Goal: Transaction & Acquisition: Book appointment/travel/reservation

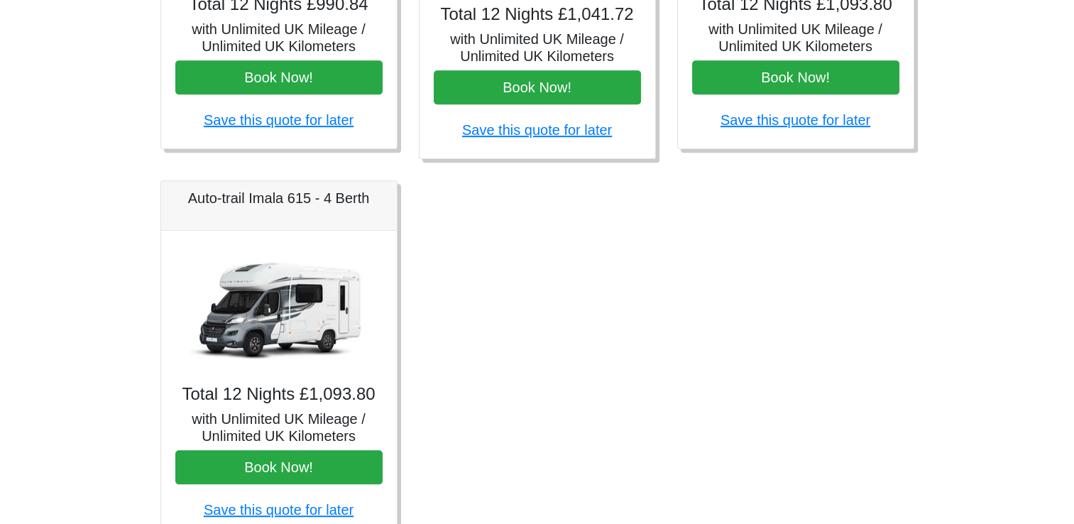
scroll to position [851, 0]
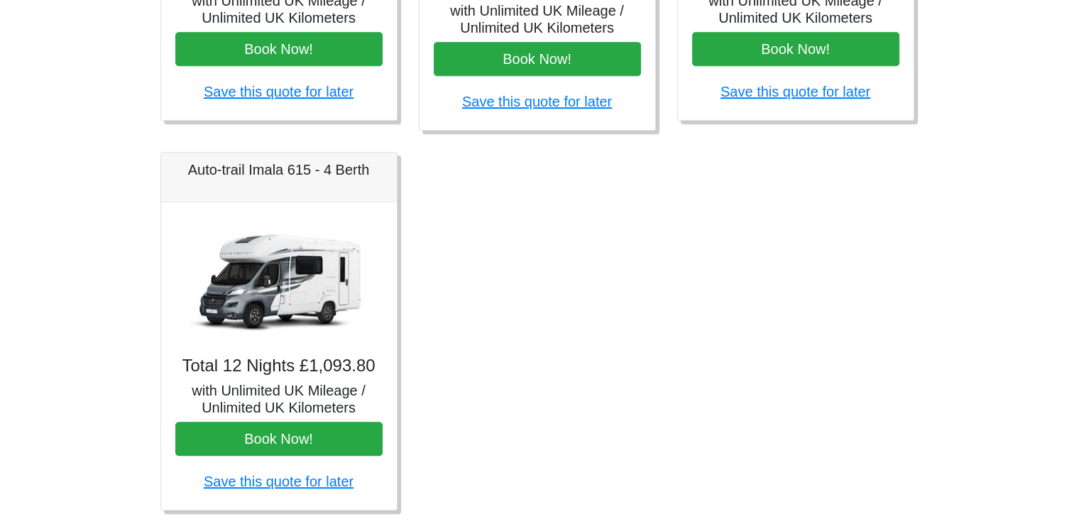
click at [277, 292] on img at bounding box center [279, 280] width 199 height 128
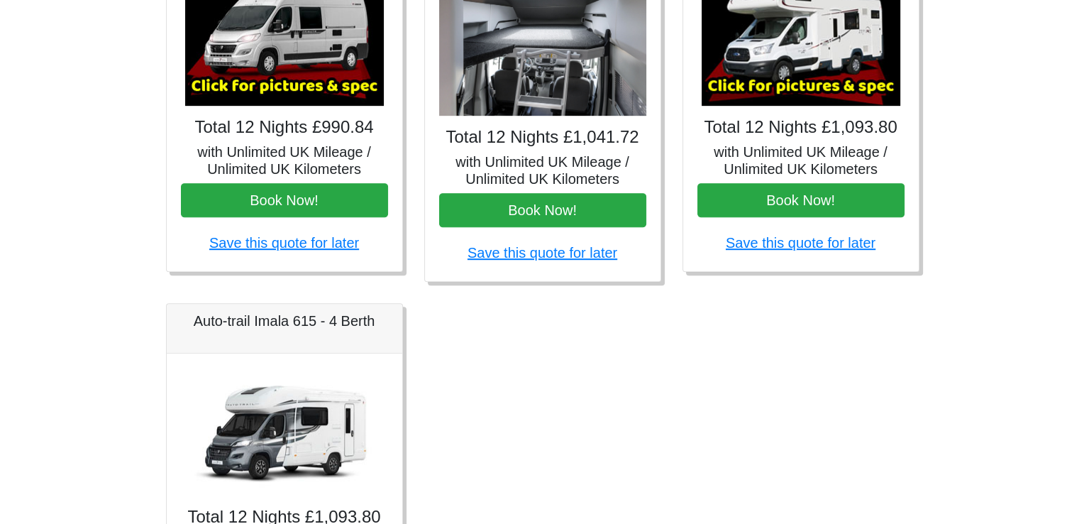
scroll to position [605, 0]
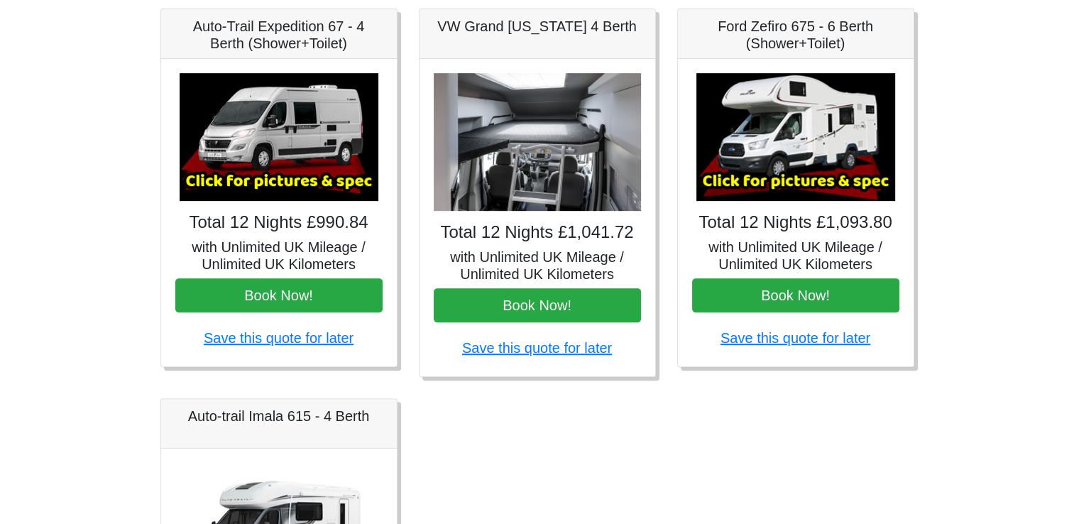
click at [787, 36] on h5 "Ford Zefiro 675 - 6 Berth (Shower+Toilet)" at bounding box center [795, 35] width 207 height 34
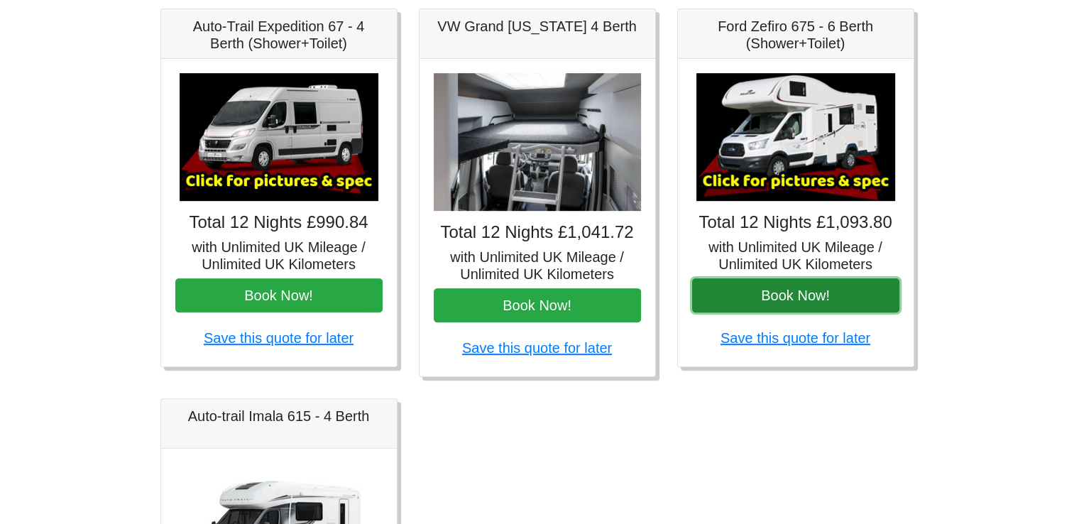
click at [745, 294] on button "Book Now!" at bounding box center [795, 295] width 207 height 34
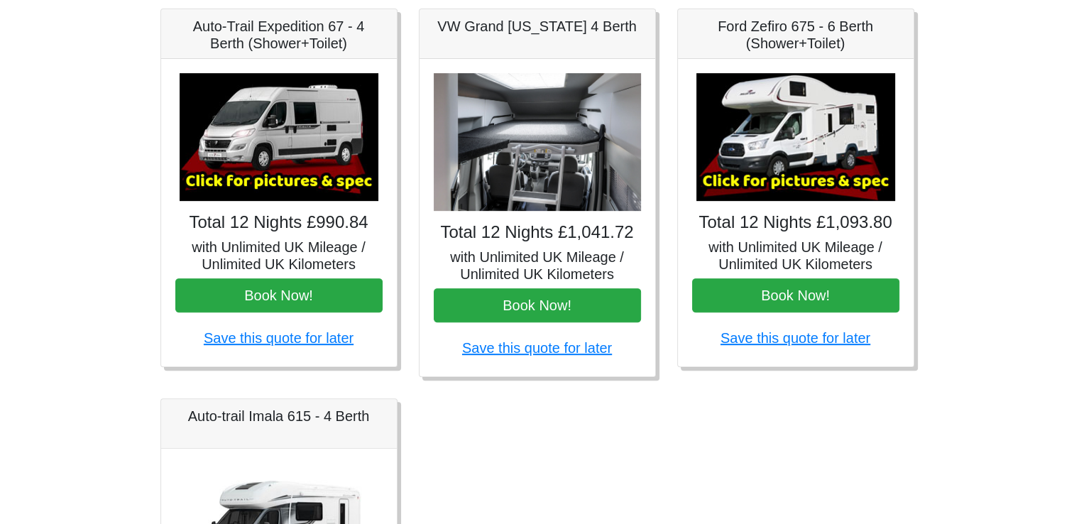
click at [763, 143] on img at bounding box center [795, 137] width 199 height 128
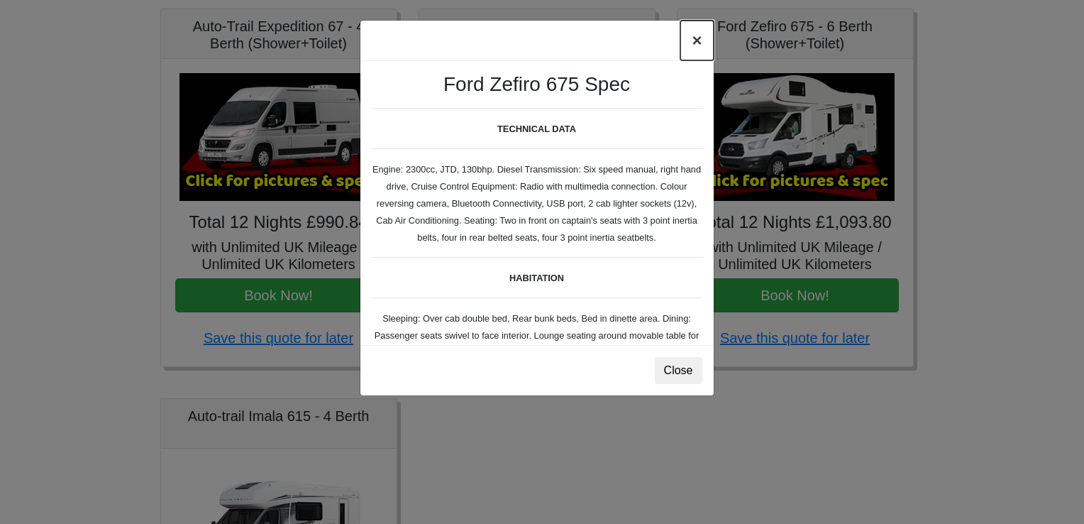
click at [700, 40] on button "×" at bounding box center [696, 41] width 33 height 40
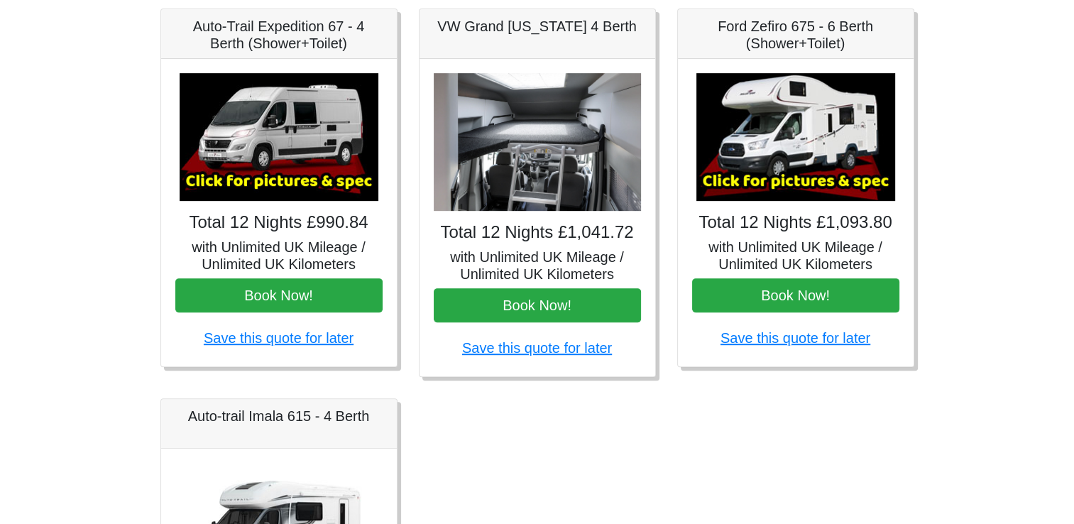
click at [791, 181] on img at bounding box center [795, 137] width 199 height 128
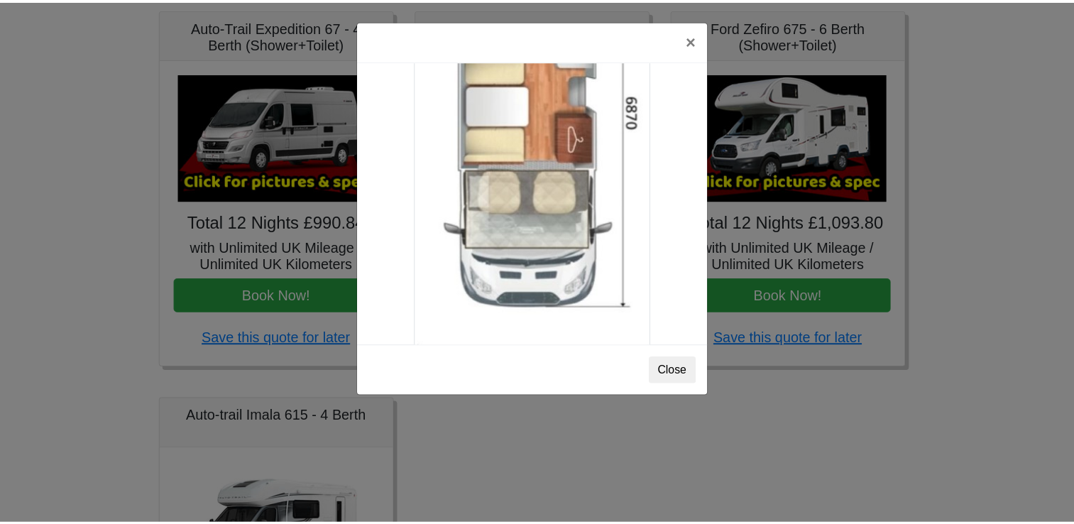
scroll to position [2500, 0]
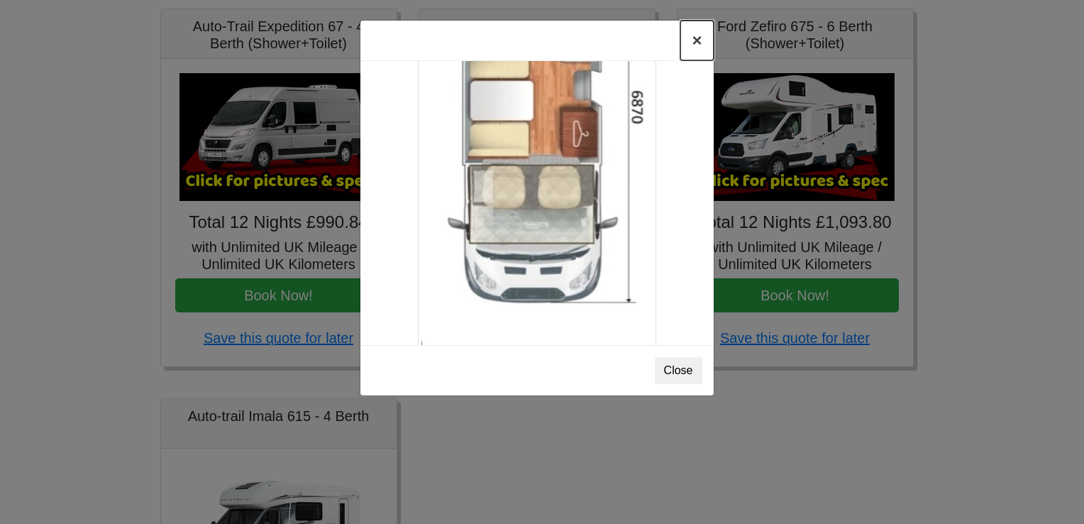
click at [693, 45] on button "×" at bounding box center [696, 41] width 33 height 40
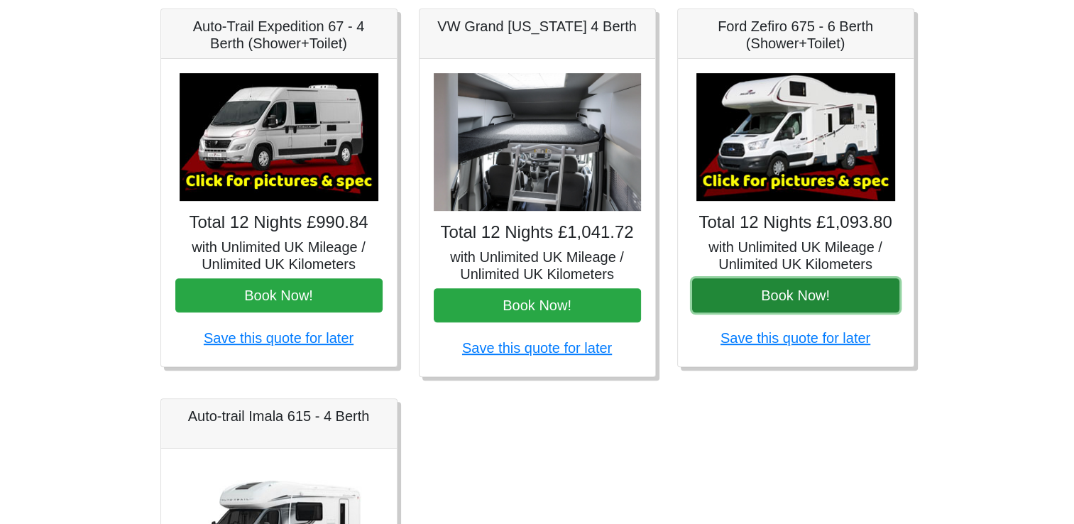
click at [786, 301] on button "Book Now!" at bounding box center [795, 295] width 207 height 34
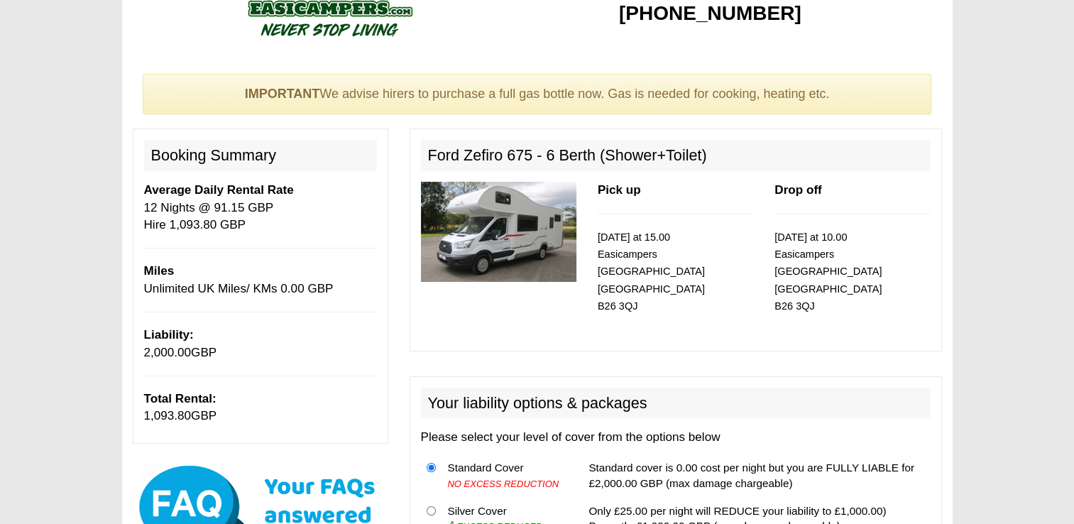
scroll to position [28, 0]
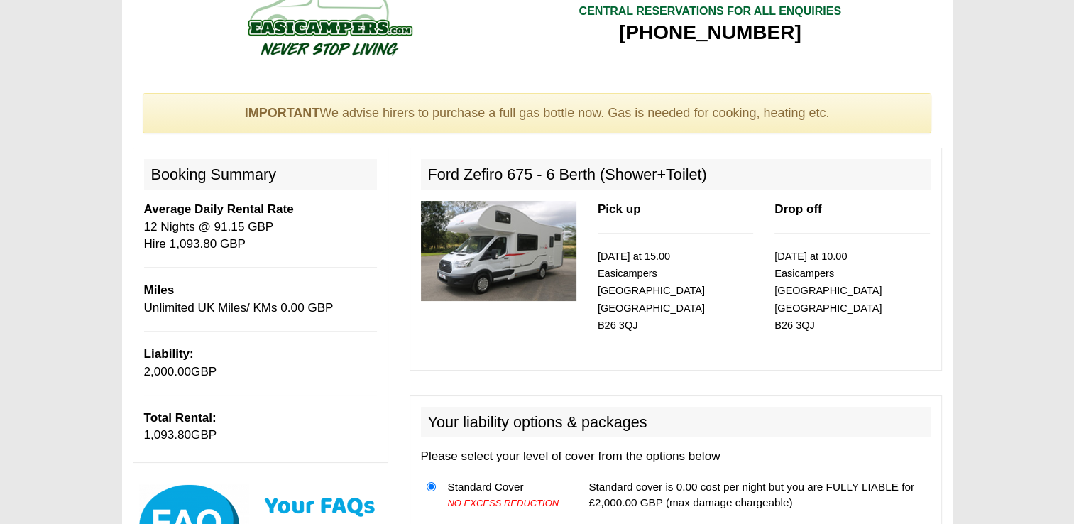
click at [521, 250] on img at bounding box center [498, 251] width 155 height 100
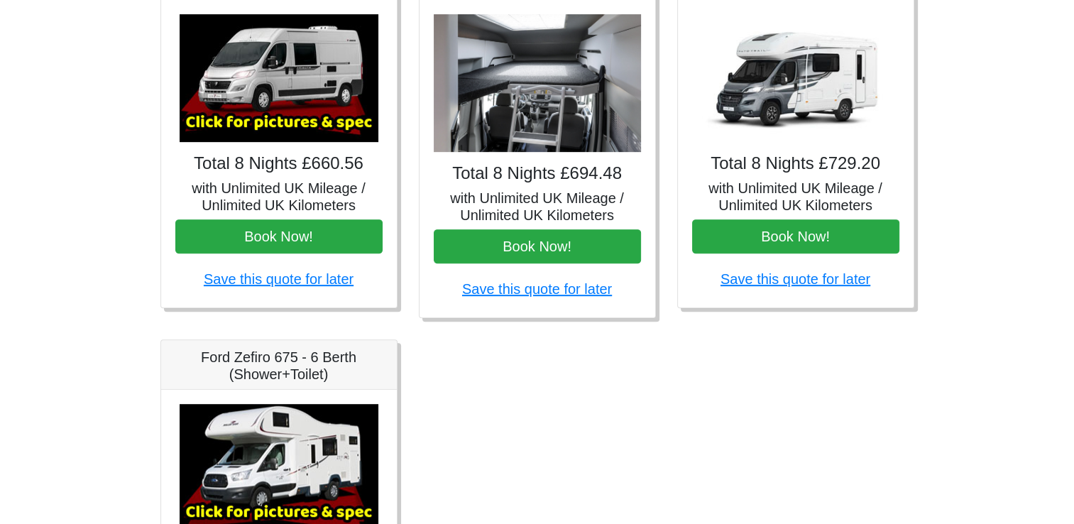
scroll to position [635, 0]
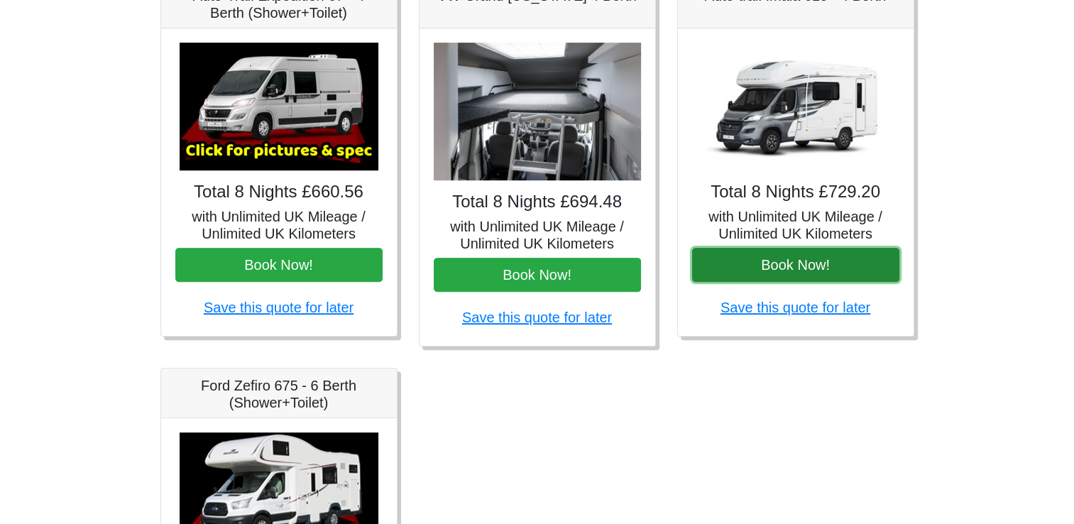
click at [785, 263] on button "Book Now!" at bounding box center [795, 265] width 207 height 34
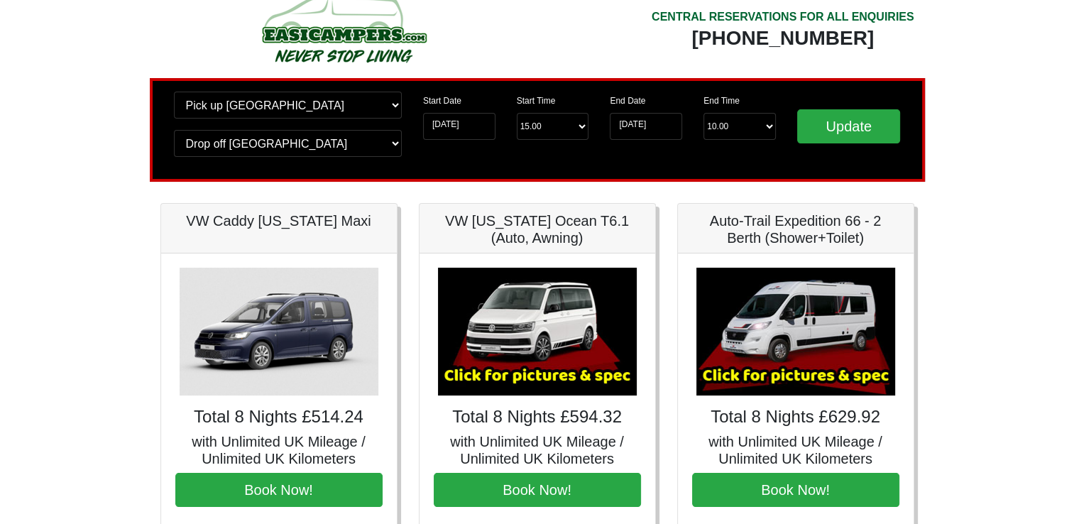
scroll to position [0, 0]
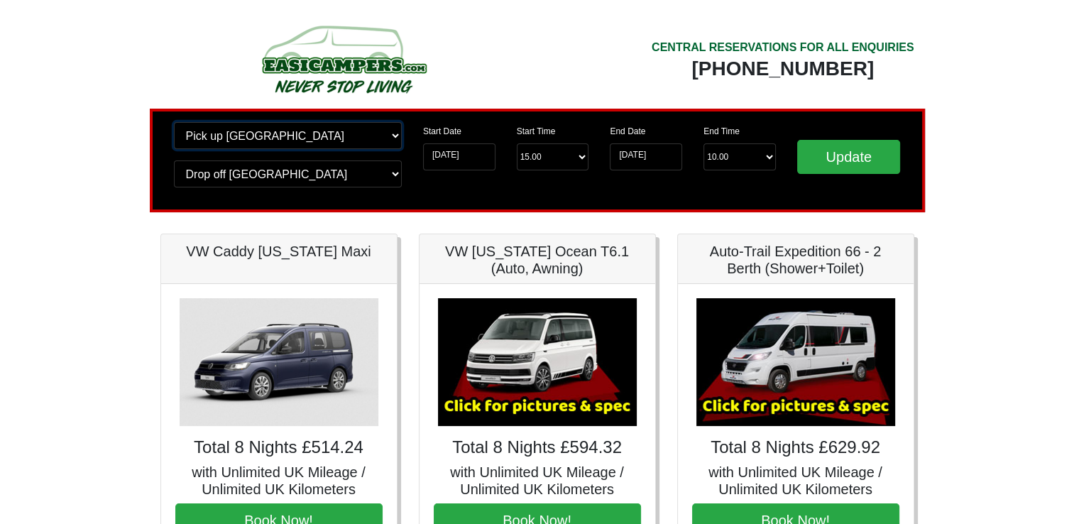
click at [395, 136] on select "Change pick up location? Pick up Edinburgh Birmingham Airport Blackburn Lancash…" at bounding box center [288, 135] width 228 height 27
select select "BIR"
click at [174, 122] on select "Change pick up location? Pick up Edinburgh Birmingham Airport Blackburn Lancash…" at bounding box center [288, 135] width 228 height 27
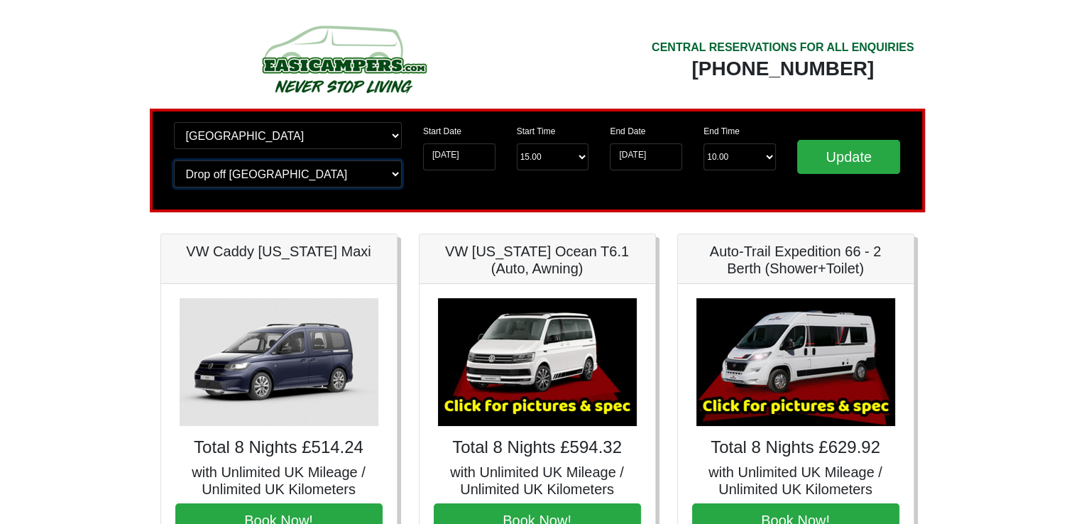
click at [395, 175] on select "Change drop off location? Drop off Edinburgh Birmingham Airport Blackburn Lanca…" at bounding box center [288, 173] width 228 height 27
select select "BIR"
click at [174, 160] on select "Change drop off location? Drop off Edinburgh Birmingham Airport Blackburn Lanca…" at bounding box center [288, 173] width 228 height 27
click at [826, 158] on input "Update" at bounding box center [849, 157] width 104 height 34
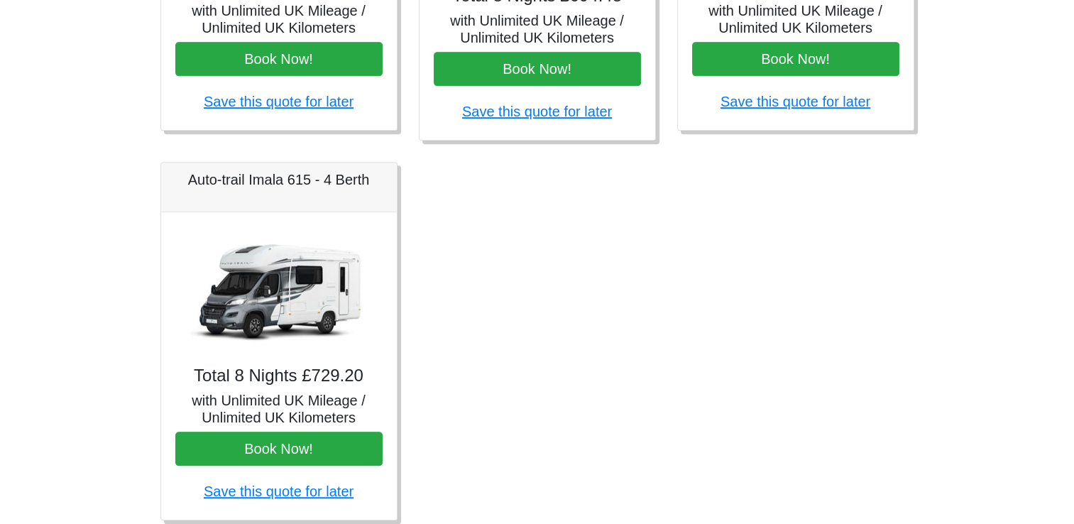
scroll to position [851, 0]
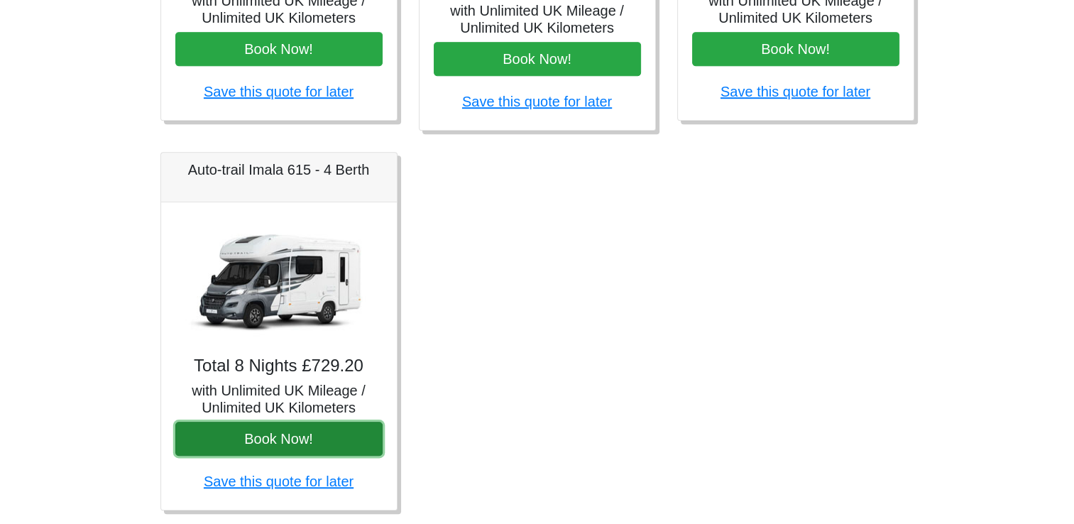
click at [292, 443] on button "Book Now!" at bounding box center [278, 438] width 207 height 34
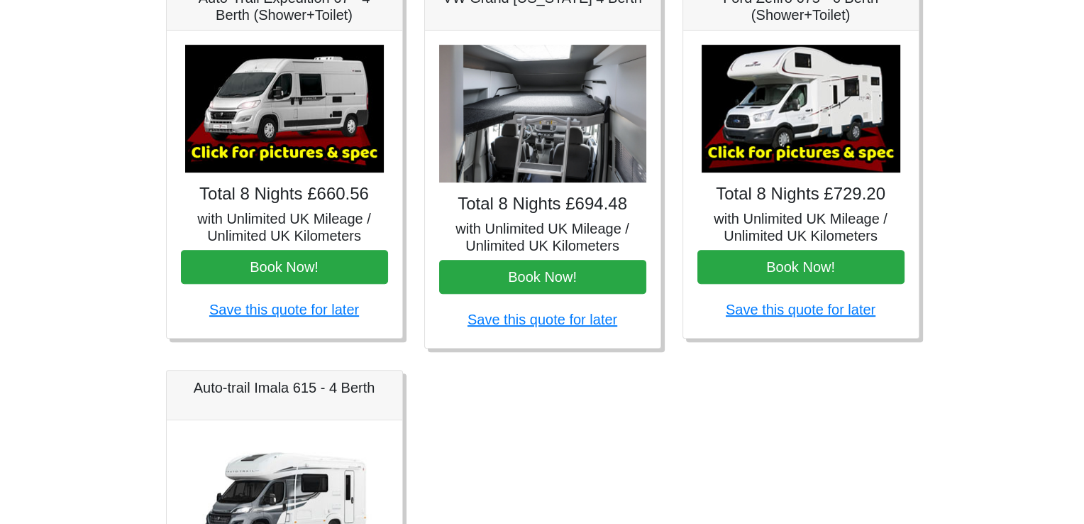
scroll to position [586, 0]
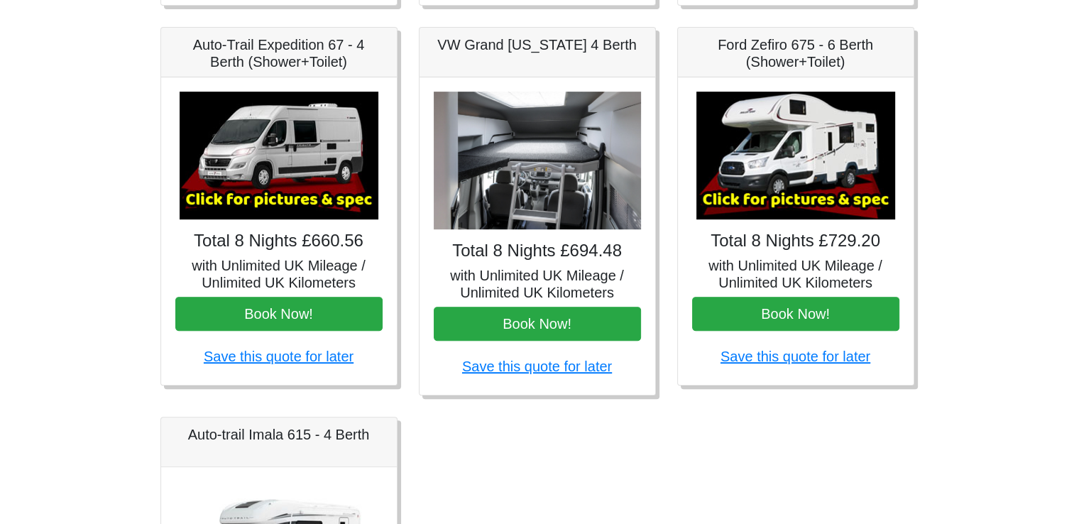
click at [780, 171] on img at bounding box center [795, 156] width 199 height 128
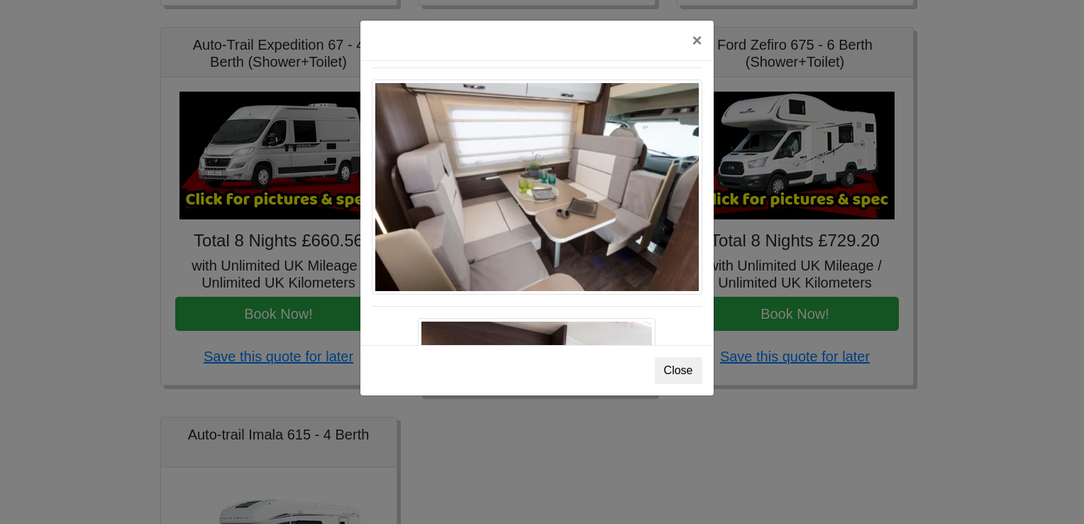
scroll to position [690, 0]
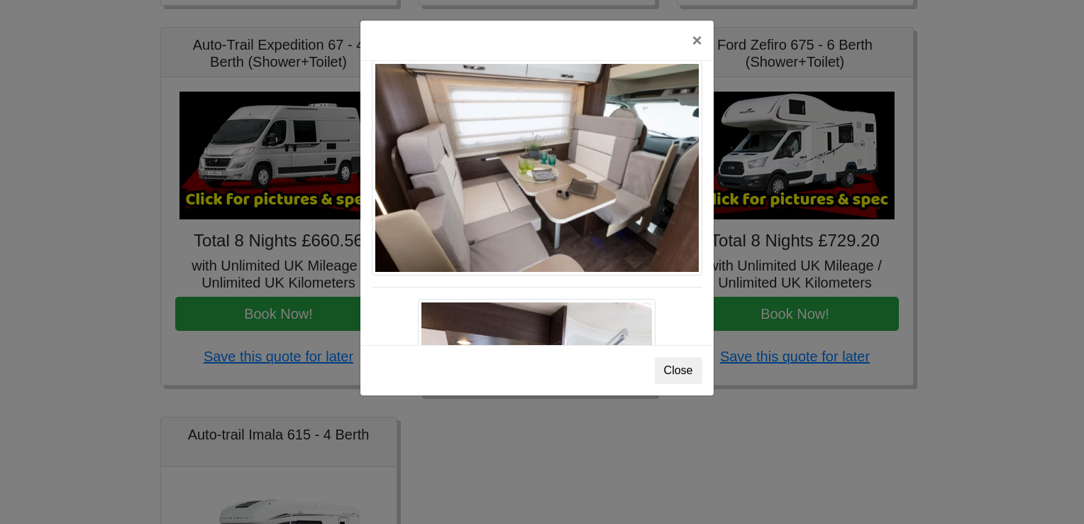
click at [556, 209] on img at bounding box center [537, 168] width 331 height 216
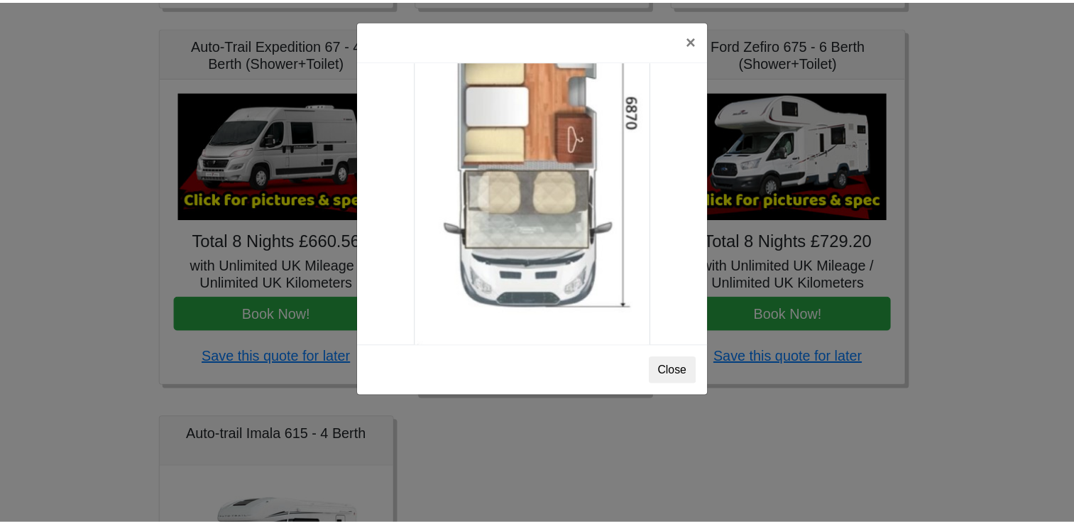
scroll to position [2500, 0]
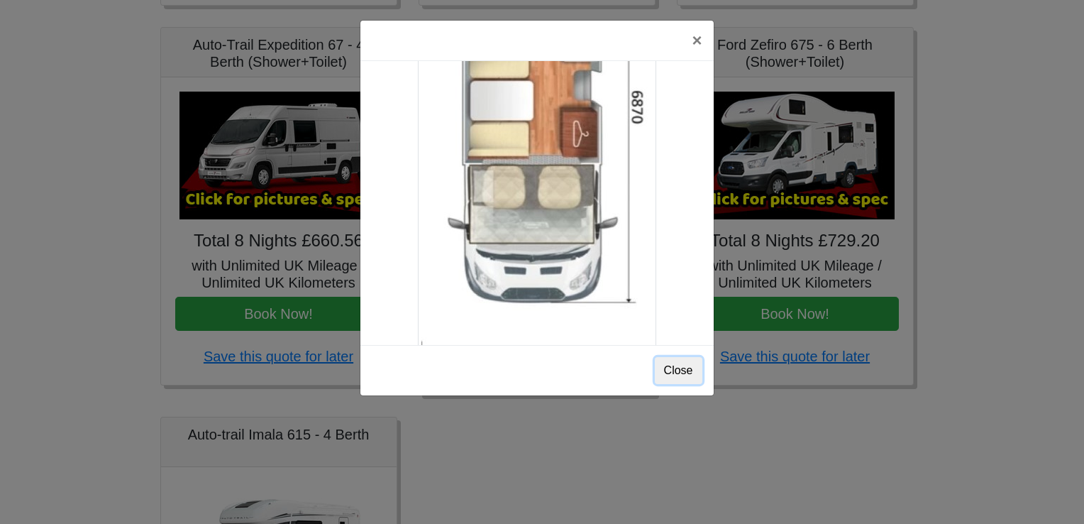
click at [676, 370] on button "Close" at bounding box center [679, 370] width 48 height 27
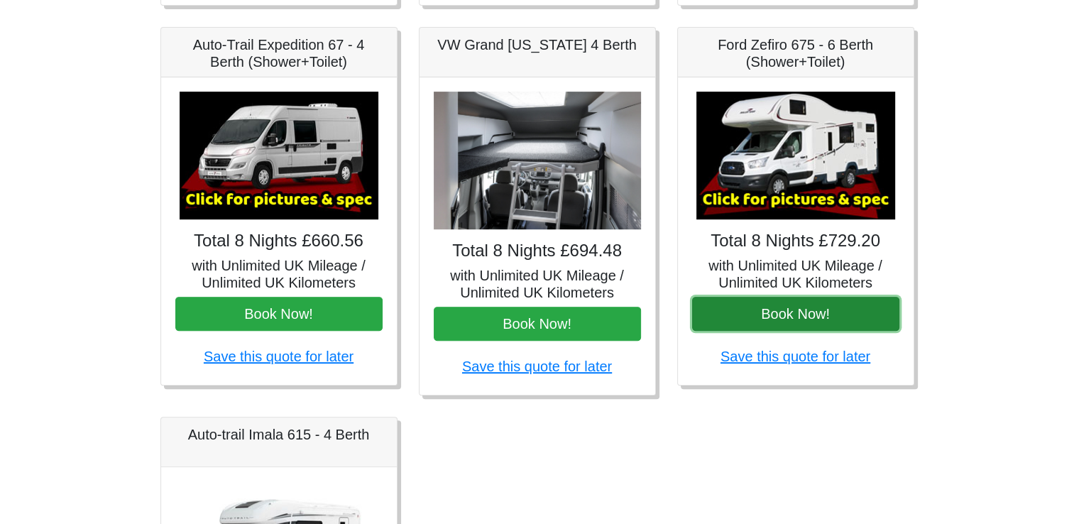
click at [804, 313] on button "Book Now!" at bounding box center [795, 314] width 207 height 34
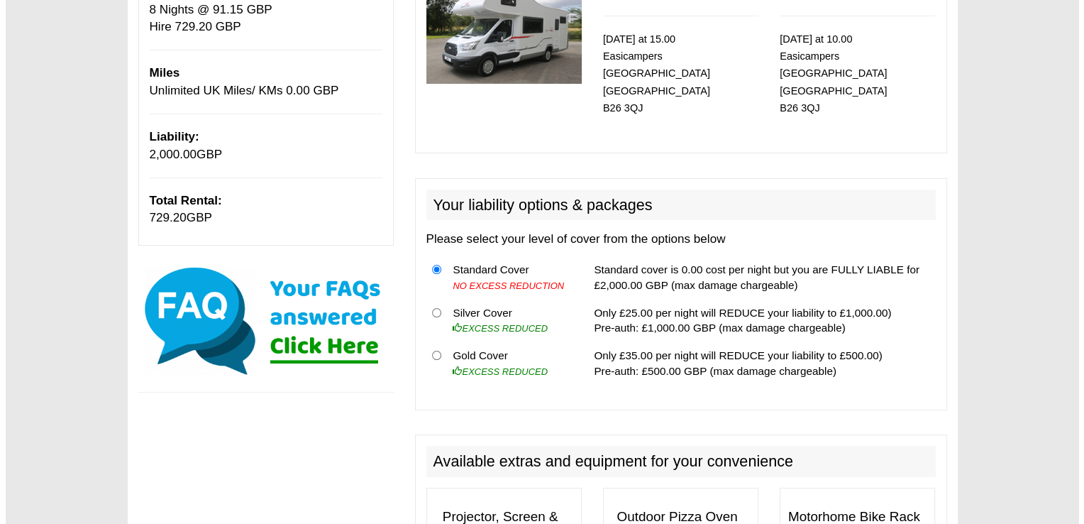
scroll to position [255, 0]
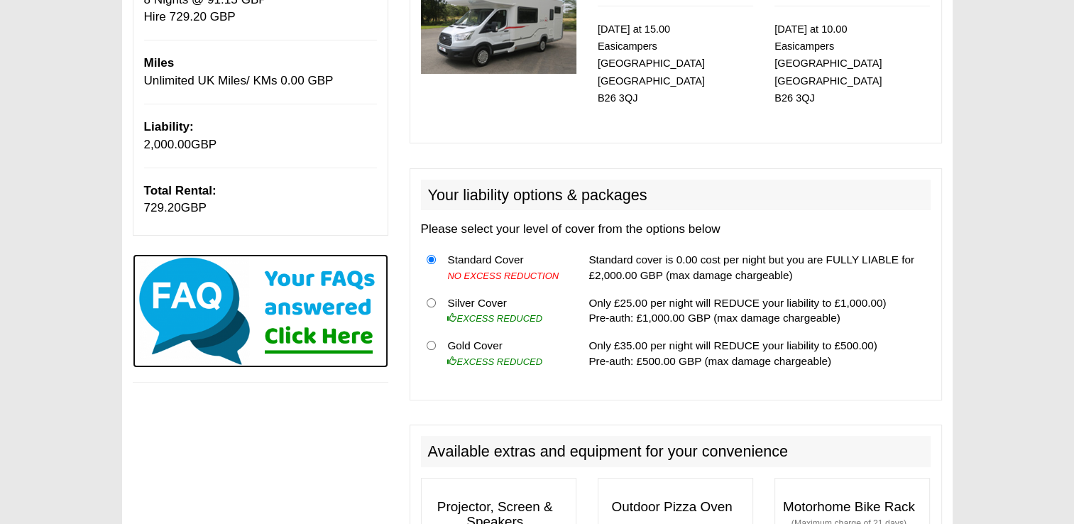
click at [324, 334] on img at bounding box center [260, 311] width 255 height 114
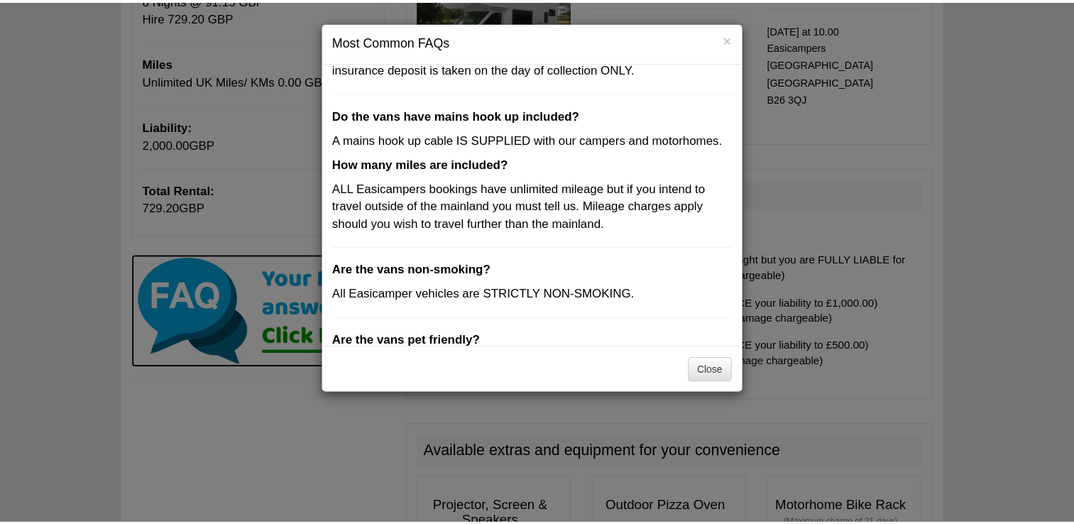
scroll to position [414, 0]
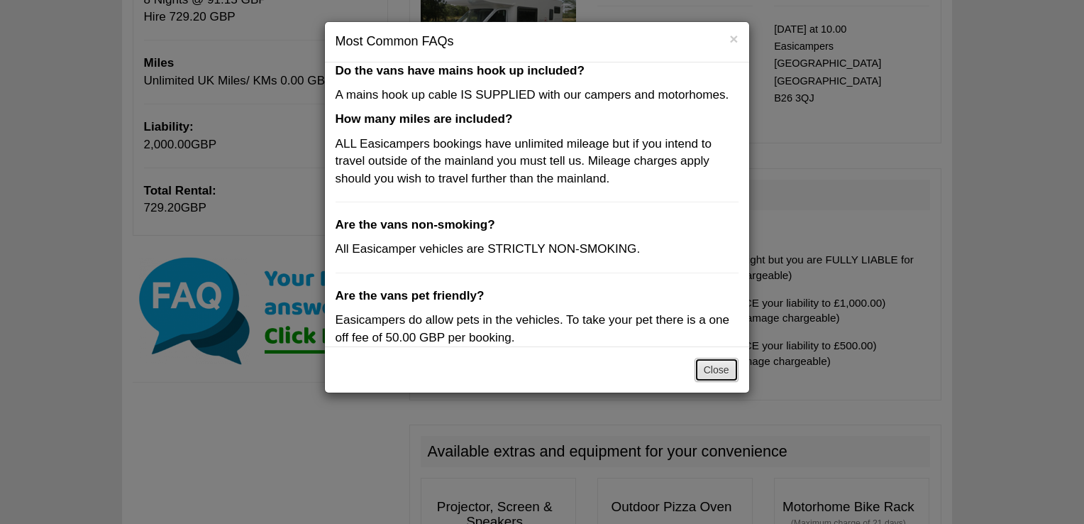
click at [726, 370] on button "Close" at bounding box center [717, 370] width 44 height 24
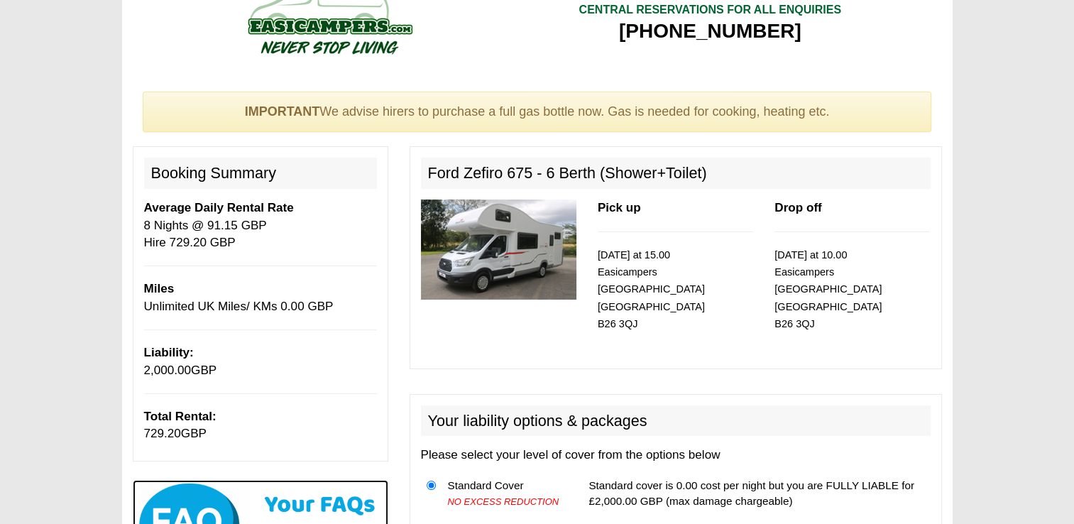
scroll to position [0, 0]
